Goal: Use online tool/utility: Utilize a website feature to perform a specific function

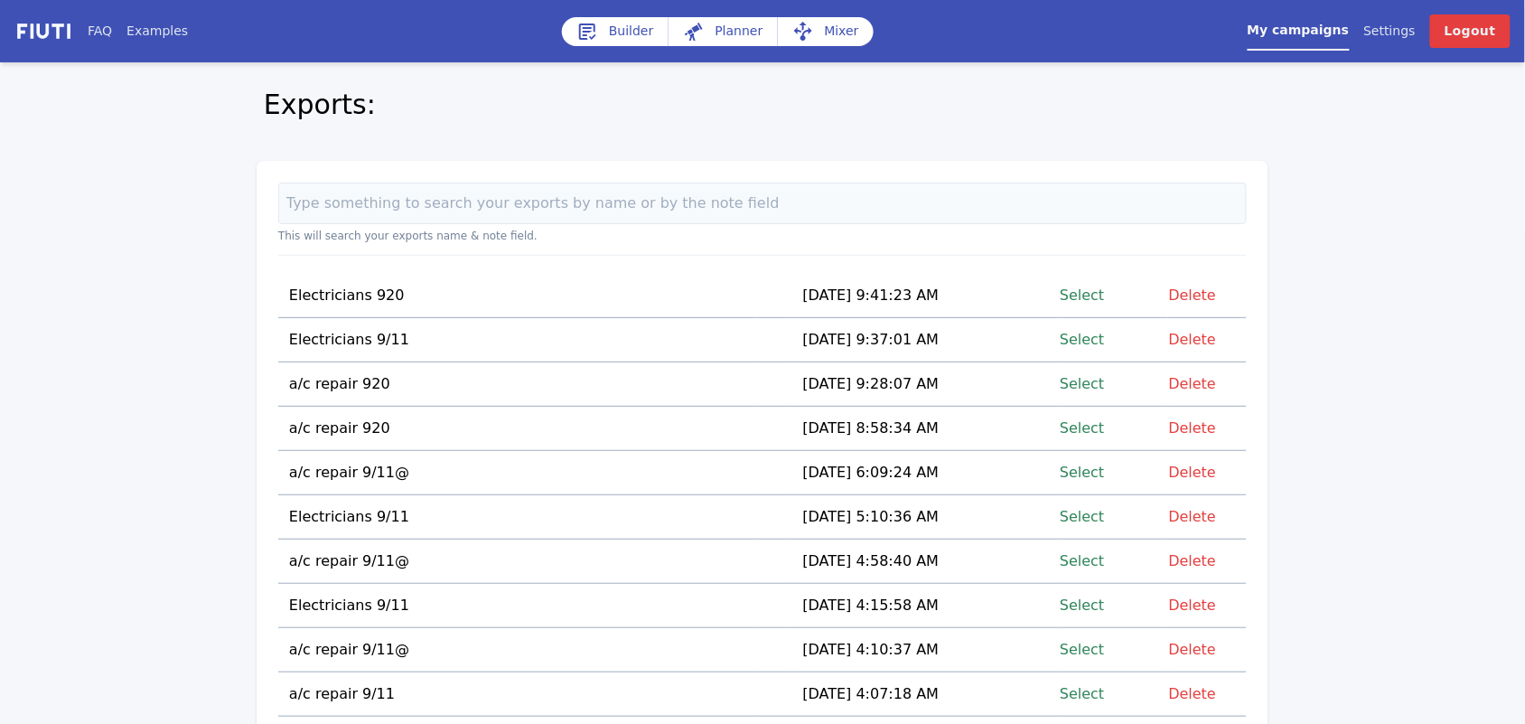
click at [1086, 289] on link "Select" at bounding box center [1082, 295] width 44 height 24
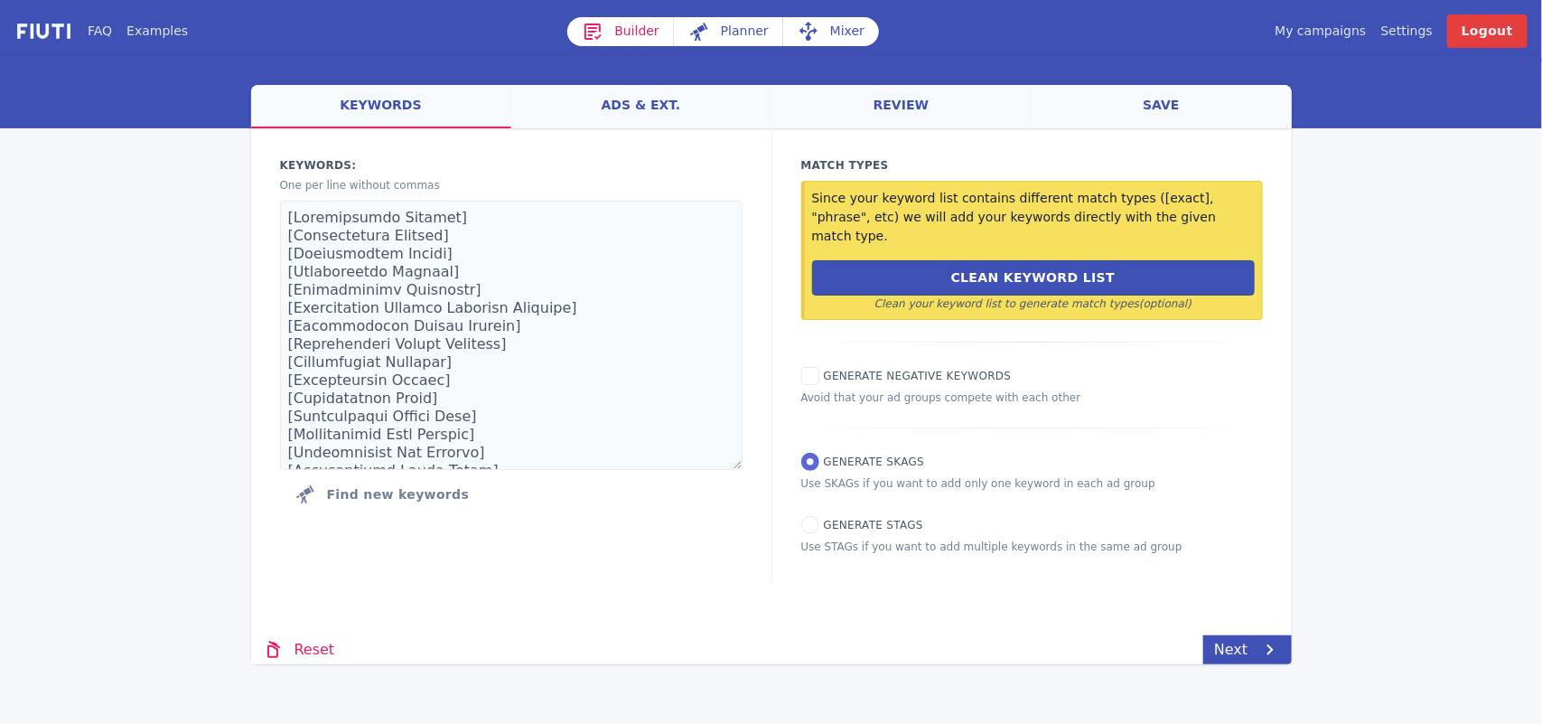
click at [829, 27] on link "Mixer" at bounding box center [831, 31] width 96 height 29
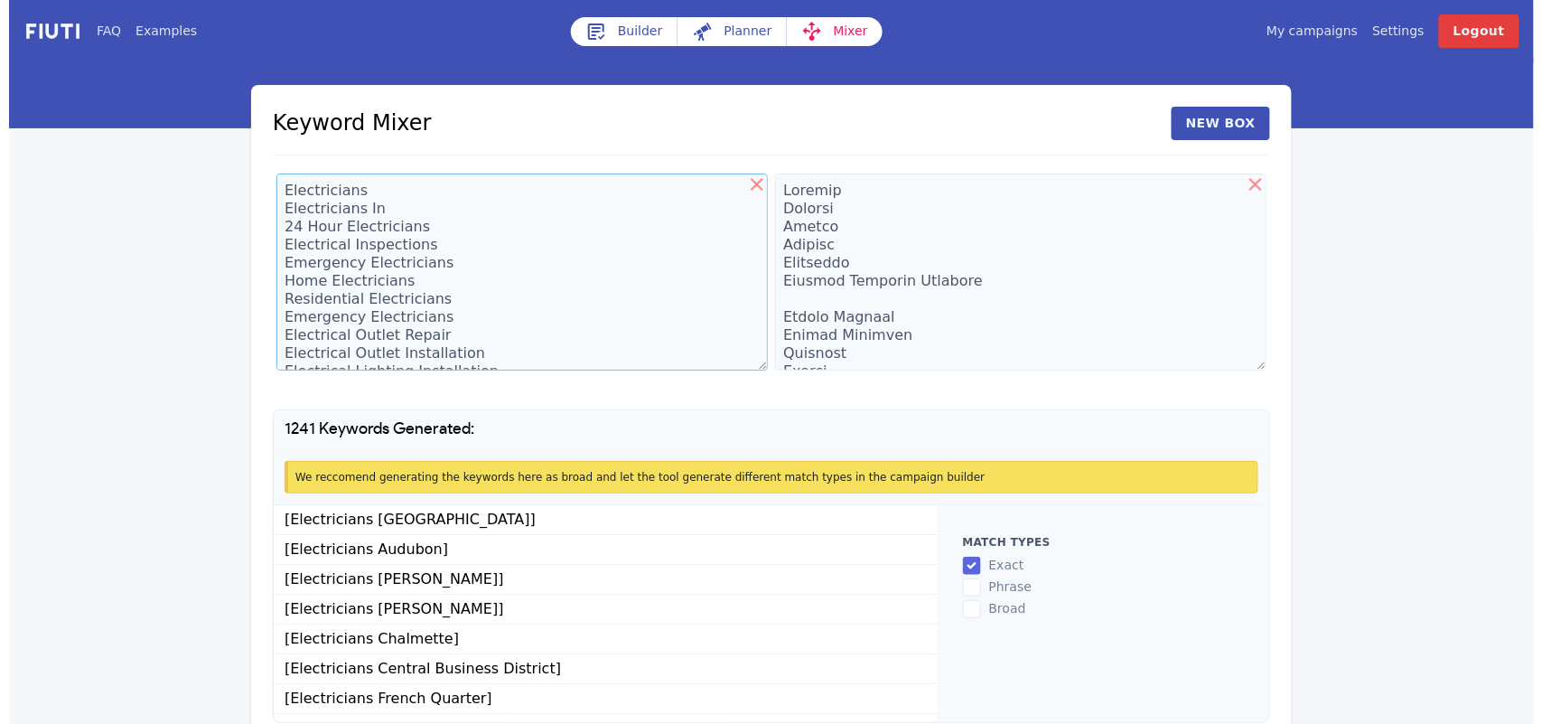
scroll to position [161, 0]
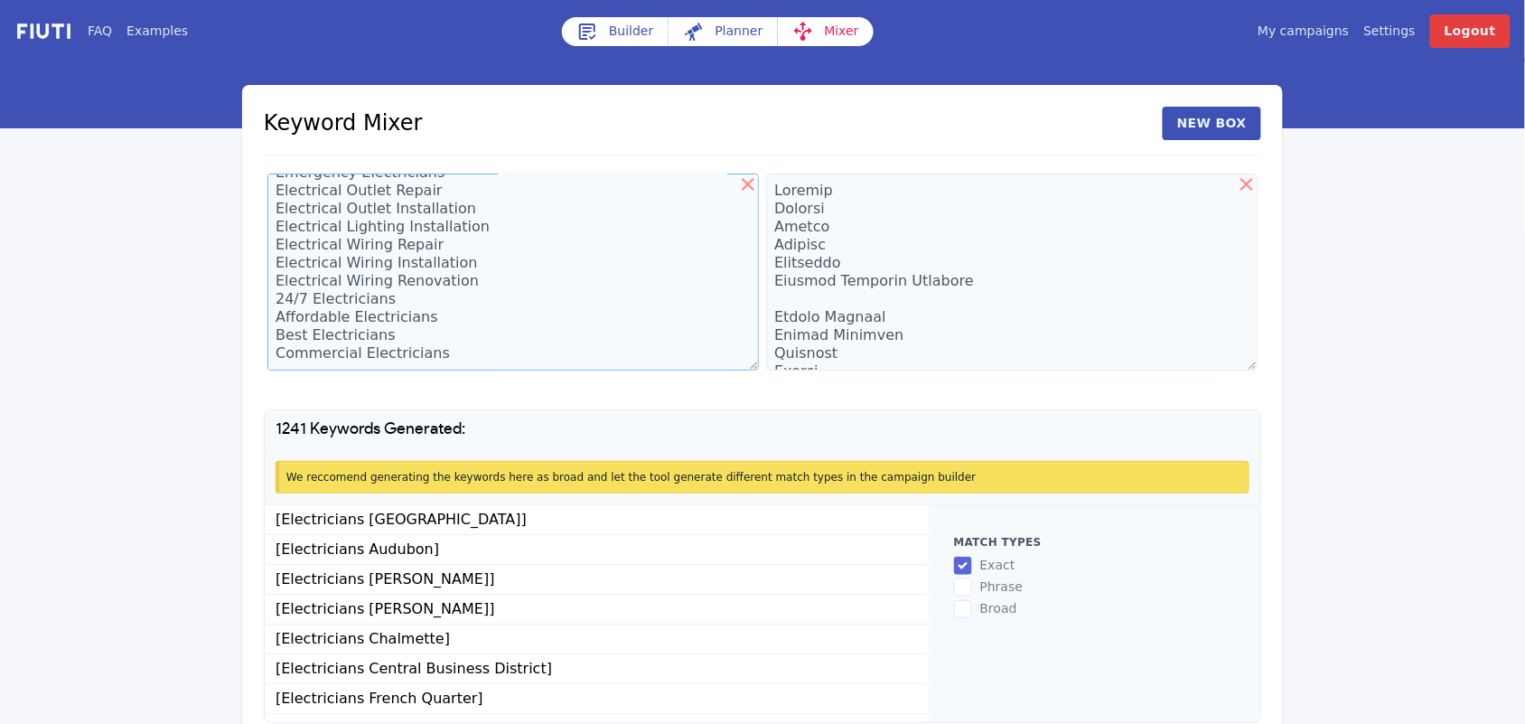
drag, startPoint x: 278, startPoint y: 190, endPoint x: 466, endPoint y: 371, distance: 261.3
click at [466, 371] on div "Electricians Electricians In 24 Hour Electricians Electrical Inspections Emerge…" at bounding box center [513, 275] width 499 height 210
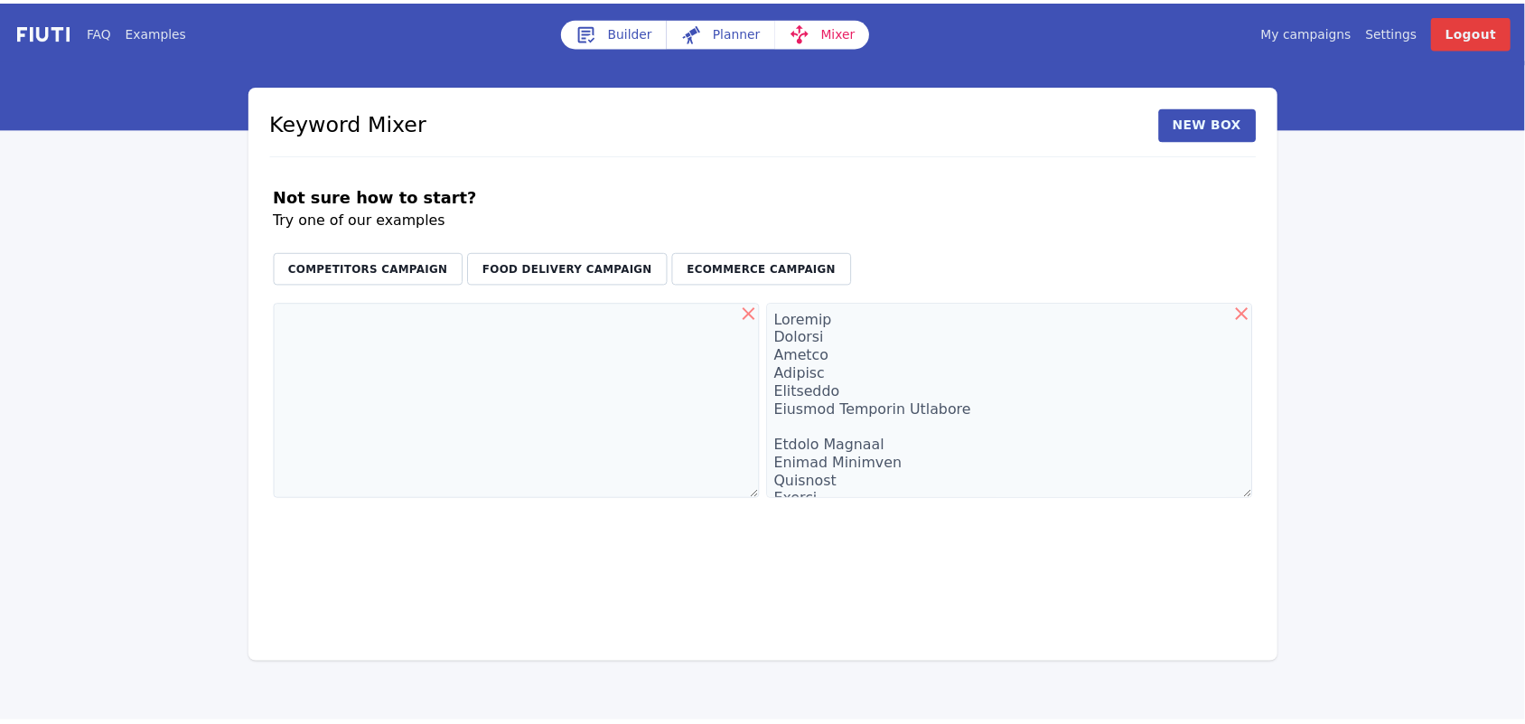
scroll to position [0, 0]
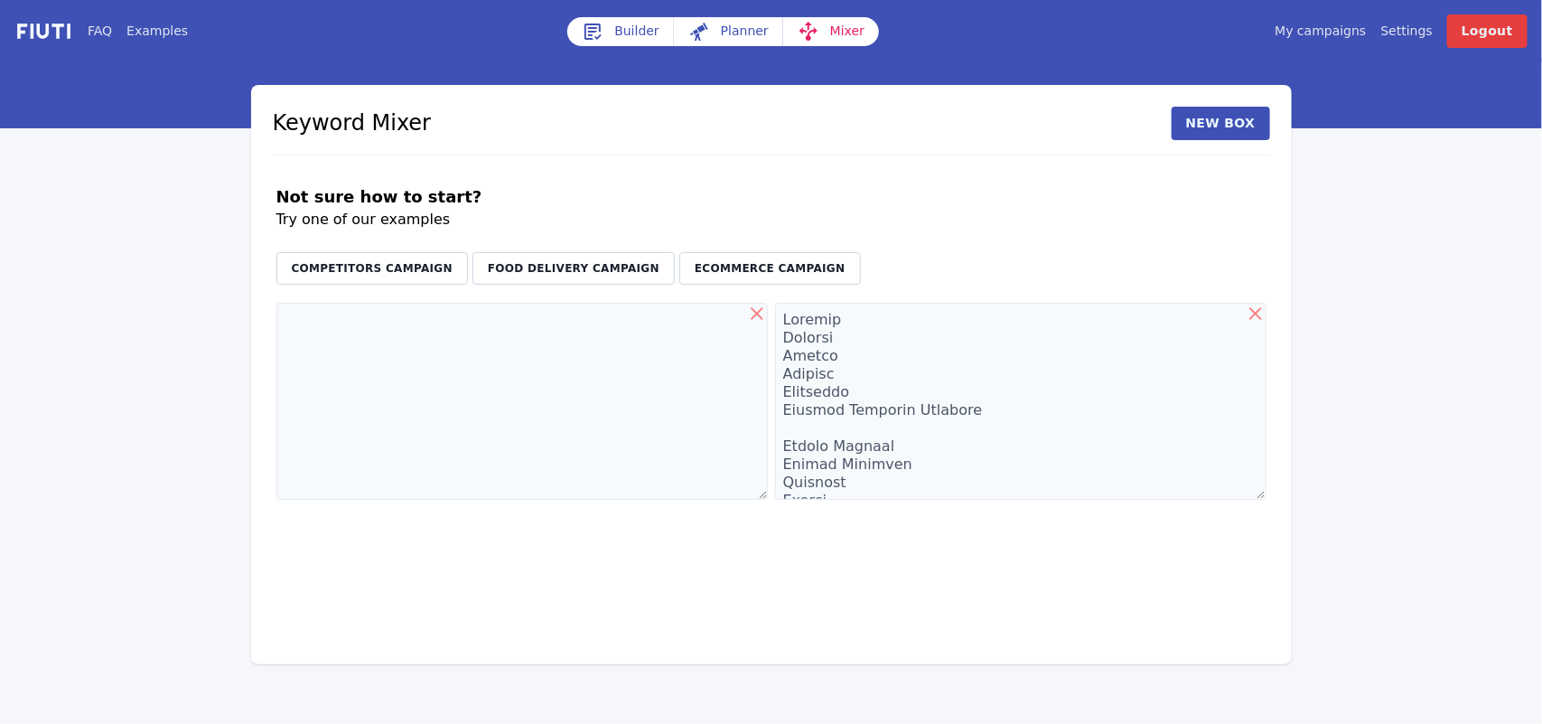
click at [620, 179] on div "Not sure how to start? Try one of our examples Competitors Campaign Food Delive…" at bounding box center [771, 234] width 997 height 129
click at [816, 327] on textarea at bounding box center [1020, 401] width 491 height 197
click at [755, 310] on icon at bounding box center [757, 314] width 22 height 22
type textarea "Algiers Audubon [PERSON_NAME] [GEOGRAPHIC_DATA] [GEOGRAPHIC_DATA] [GEOGRAPHIC_D…"
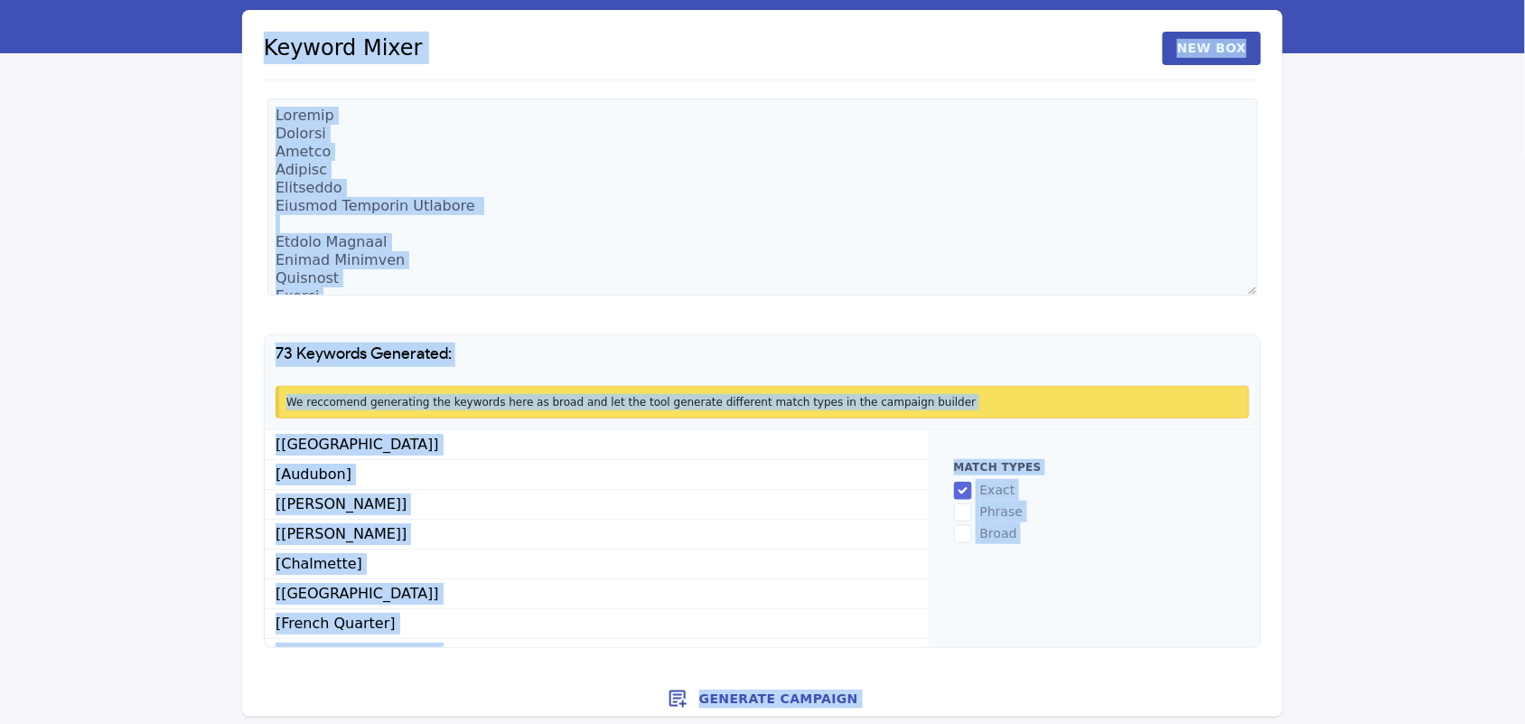
scroll to position [82, 0]
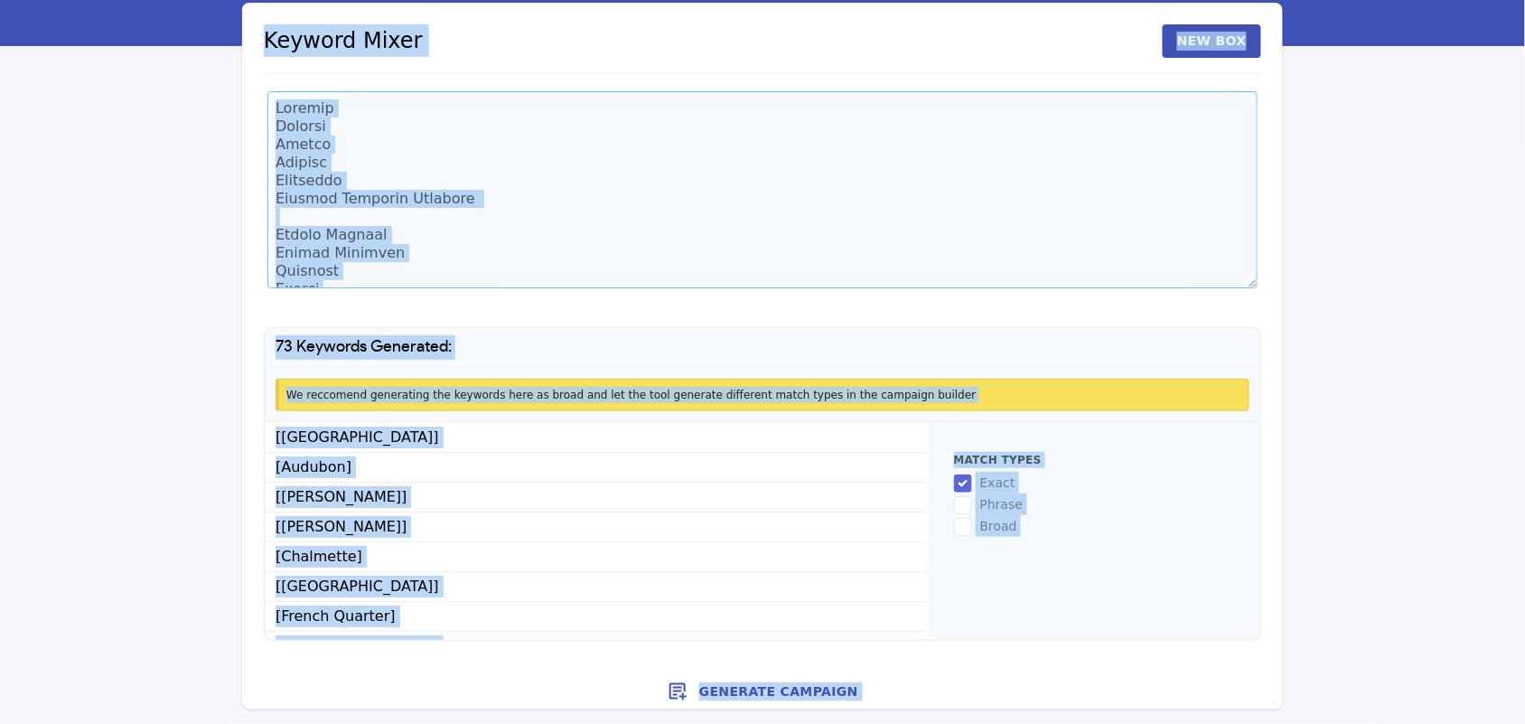
click at [277, 182] on textarea at bounding box center [762, 189] width 990 height 197
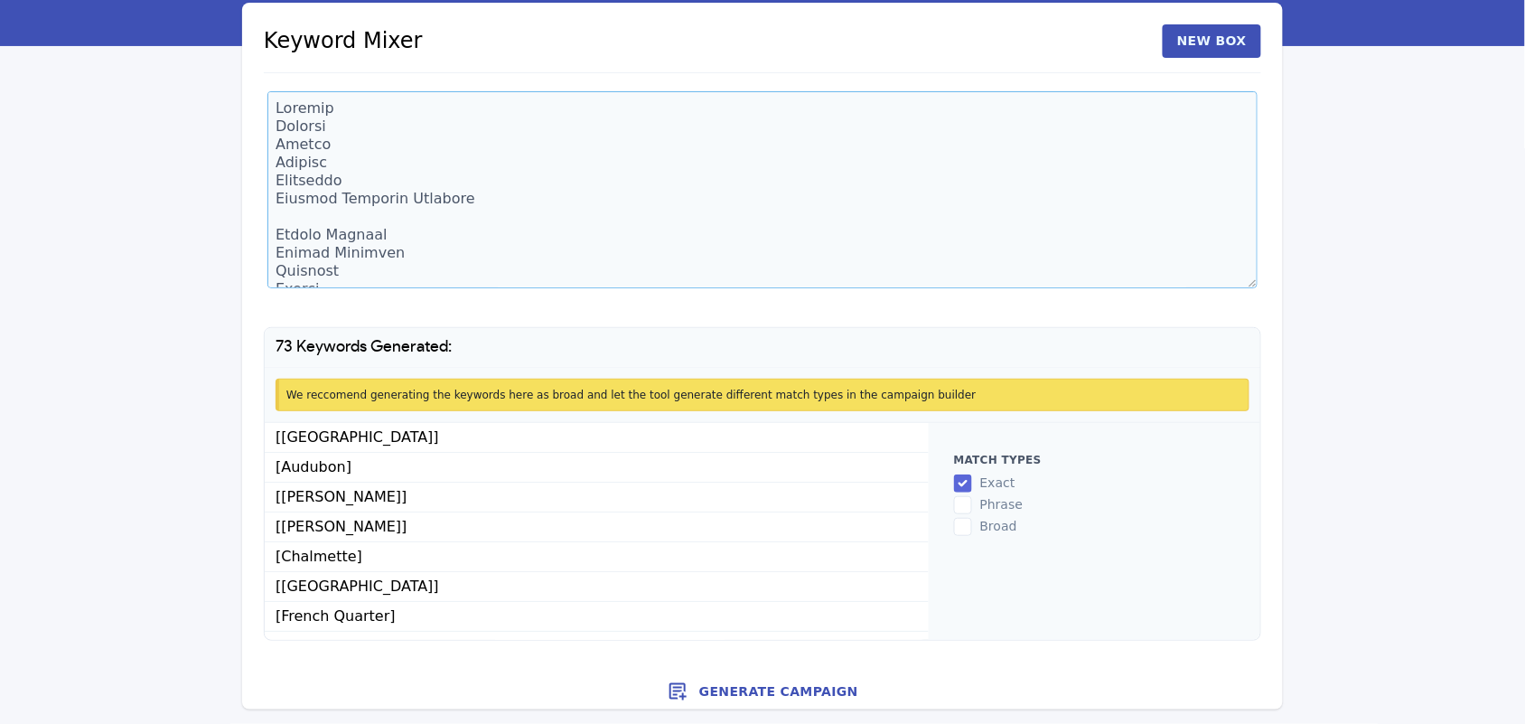
click at [341, 278] on textarea at bounding box center [762, 189] width 990 height 197
click at [339, 278] on textarea at bounding box center [762, 189] width 990 height 197
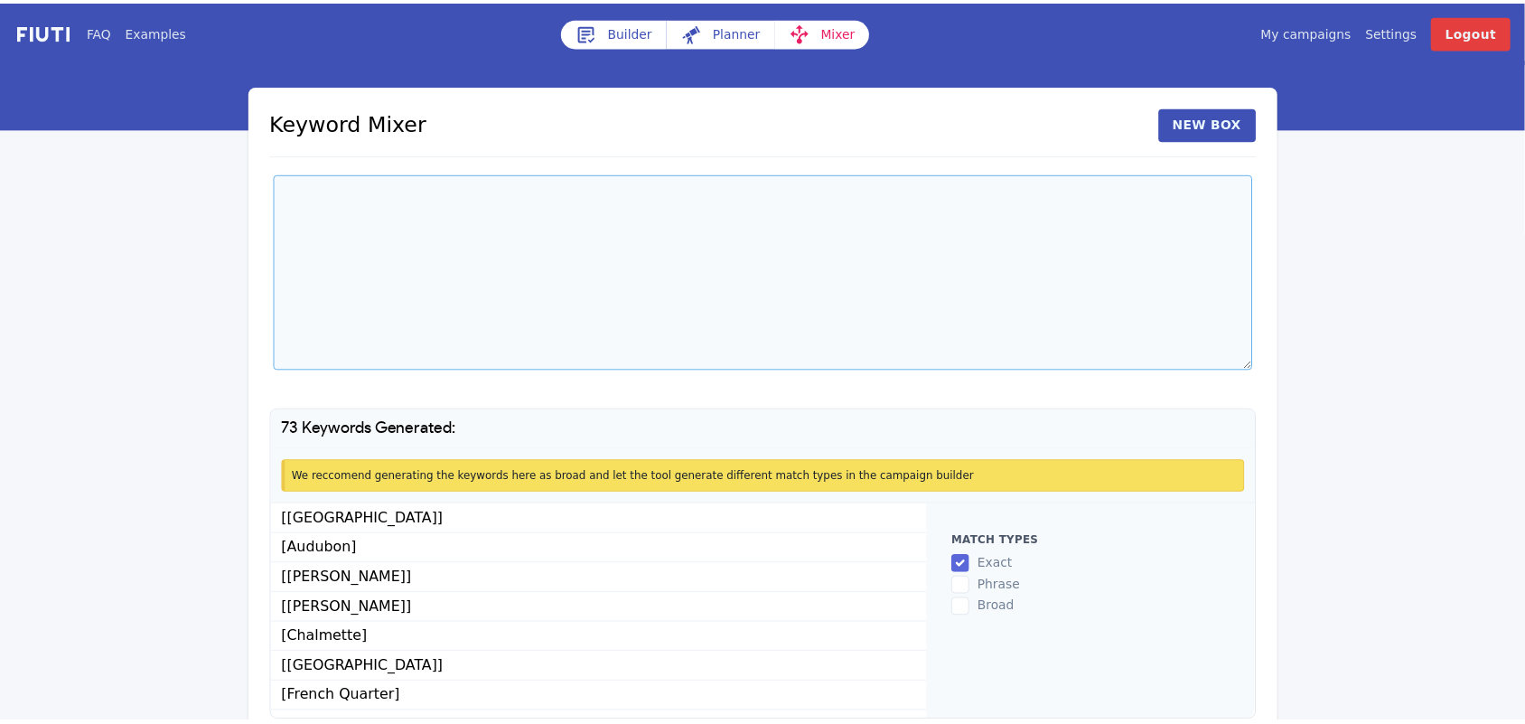
scroll to position [0, 0]
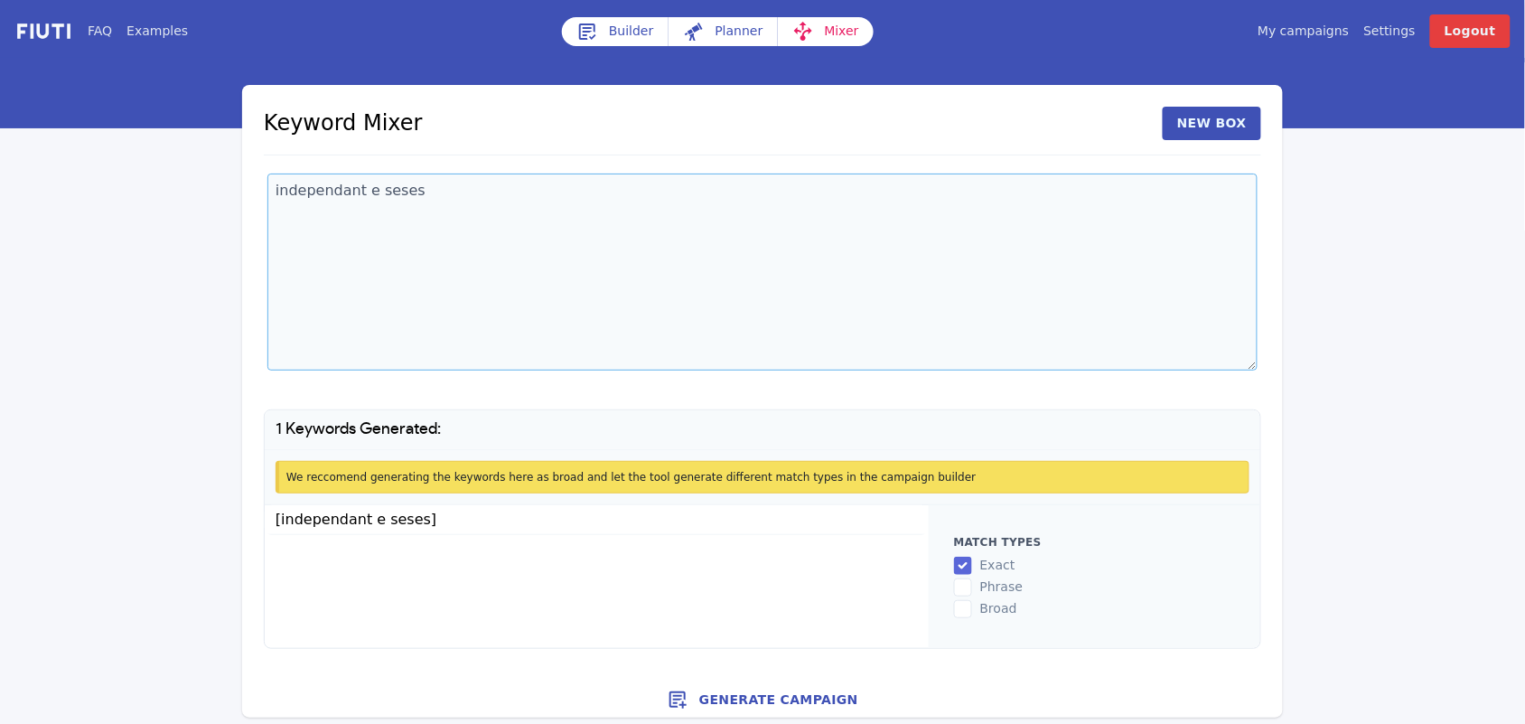
type textarea "independant e seses"
